Goal: Task Accomplishment & Management: Complete application form

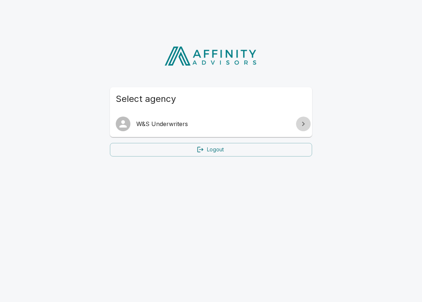
click at [304, 122] on icon at bounding box center [303, 123] width 9 height 9
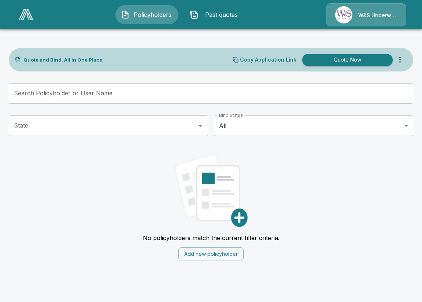
click at [223, 16] on span "Past quotes" at bounding box center [221, 14] width 40 height 9
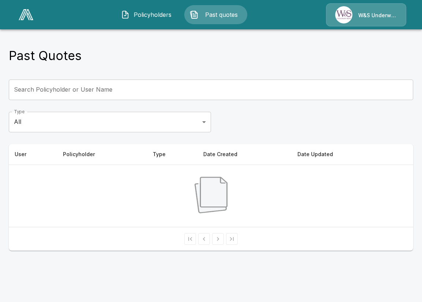
click at [161, 14] on span "Policyholders" at bounding box center [152, 14] width 40 height 9
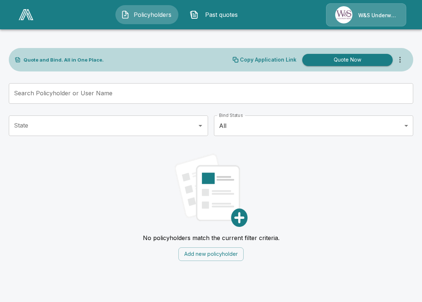
click at [380, 15] on div "W&S Underwriters" at bounding box center [366, 14] width 80 height 23
click at [201, 255] on button "Add new policyholder" at bounding box center [210, 254] width 65 height 14
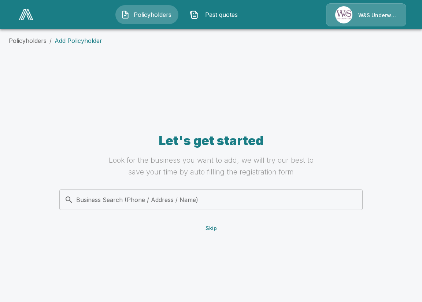
click at [92, 198] on input "Business Search (Phone / Address / Name)" at bounding box center [210, 199] width 294 height 14
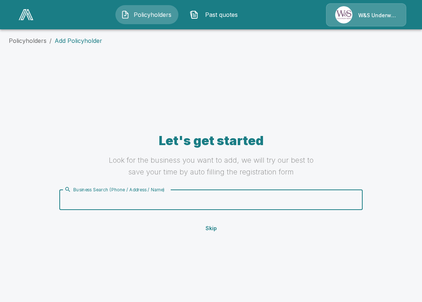
click at [212, 225] on button "Skip" at bounding box center [210, 228] width 23 height 14
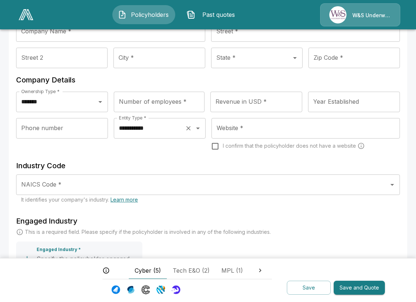
scroll to position [110, 0]
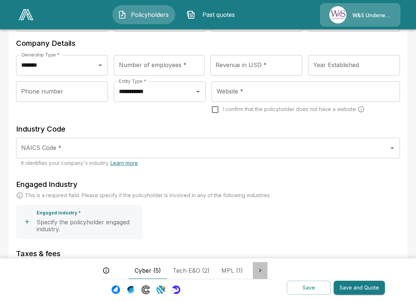
click at [260, 270] on icon at bounding box center [260, 269] width 7 height 7
click at [218, 270] on span "Management Liability (2)" at bounding box center [213, 270] width 68 height 9
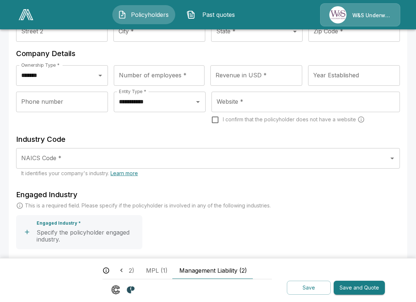
scroll to position [0, 0]
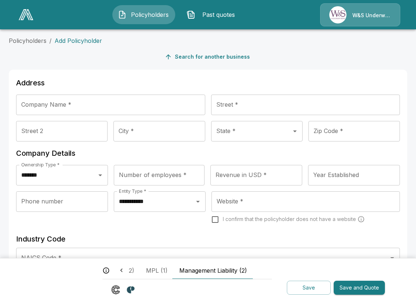
click at [172, 58] on icon "button" at bounding box center [168, 56] width 7 height 7
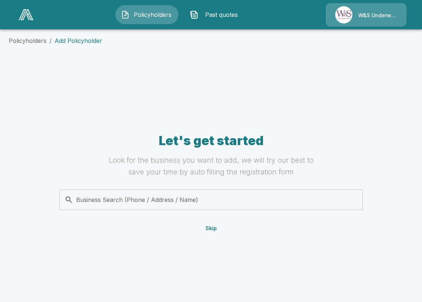
click at [87, 199] on input "Business Search (Phone / Address / Name)" at bounding box center [210, 199] width 294 height 14
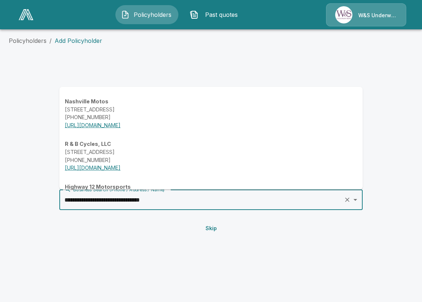
type input "**********"
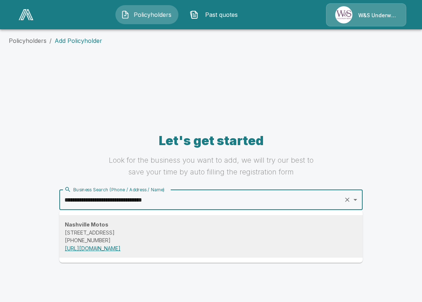
click at [89, 226] on strong "Nashville Motos" at bounding box center [87, 224] width 44 height 6
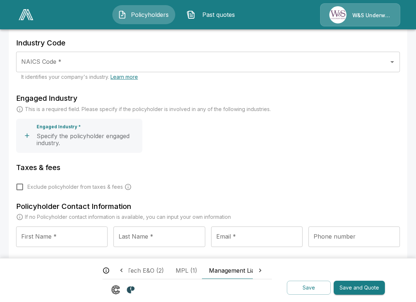
scroll to position [246, 0]
click at [123, 267] on icon at bounding box center [121, 269] width 7 height 7
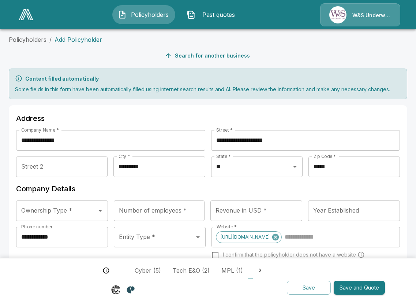
scroll to position [0, 0]
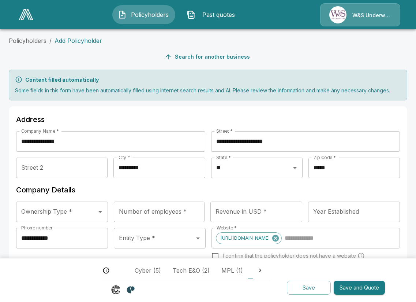
click at [145, 15] on span "Policyholders" at bounding box center [150, 14] width 40 height 9
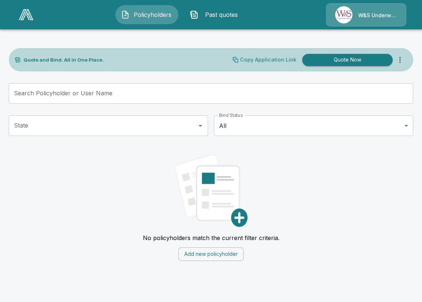
click at [254, 57] on p "Copy Application Link" at bounding box center [268, 59] width 56 height 5
click at [201, 254] on button "Add new policyholder" at bounding box center [210, 254] width 65 height 14
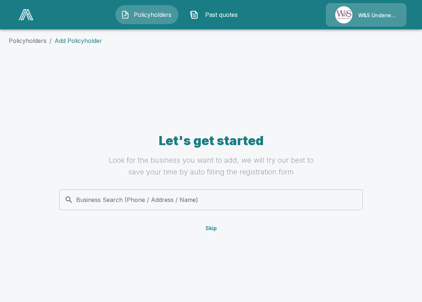
click at [216, 229] on button "Skip" at bounding box center [210, 228] width 23 height 14
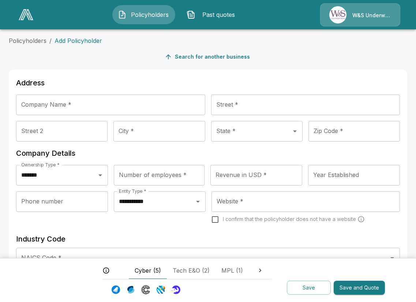
click at [23, 104] on input "Company Name *" at bounding box center [110, 104] width 189 height 20
click at [213, 56] on button "Search for another business" at bounding box center [208, 57] width 90 height 14
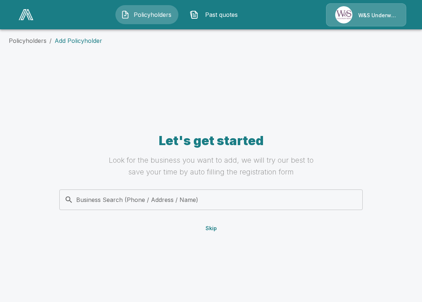
click at [210, 228] on button "Skip" at bounding box center [210, 228] width 23 height 14
